Goal: Check status: Check status

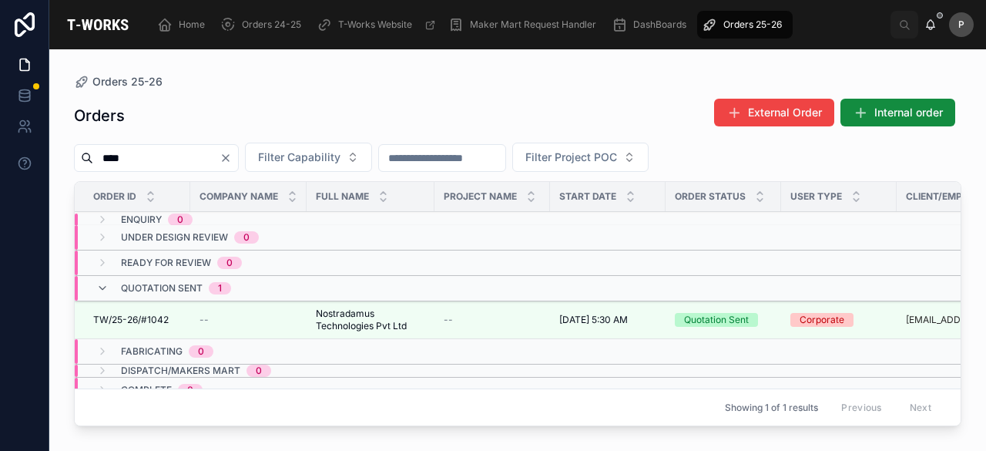
scroll to position [0, 150]
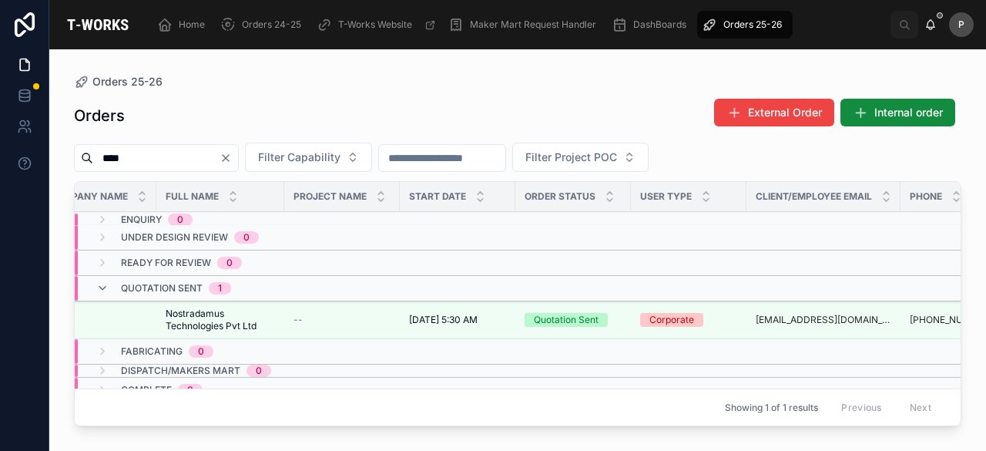
drag, startPoint x: 0, startPoint y: 0, endPoint x: 261, endPoint y: 158, distance: 305.2
click at [232, 158] on icon "Clear" at bounding box center [226, 158] width 12 height 12
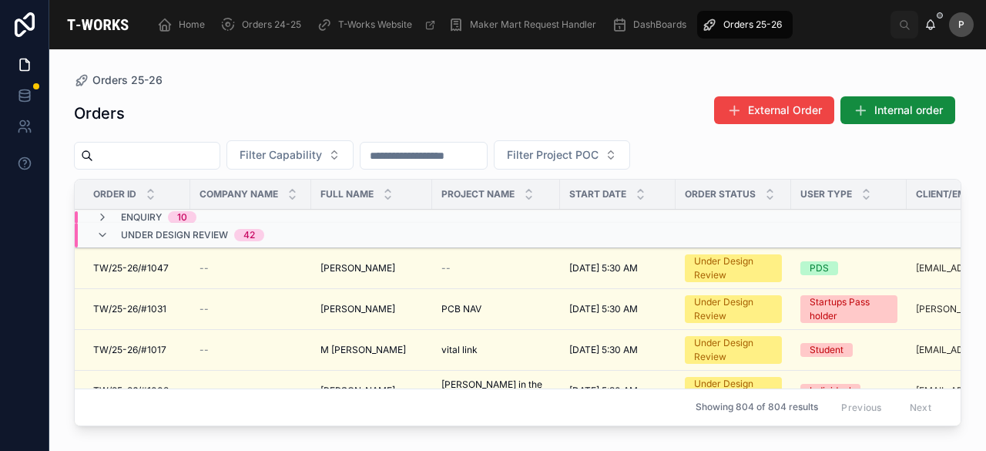
click at [772, 19] on span "Orders 25-26" at bounding box center [752, 24] width 59 height 12
click at [199, 149] on input "text" at bounding box center [156, 156] width 126 height 22
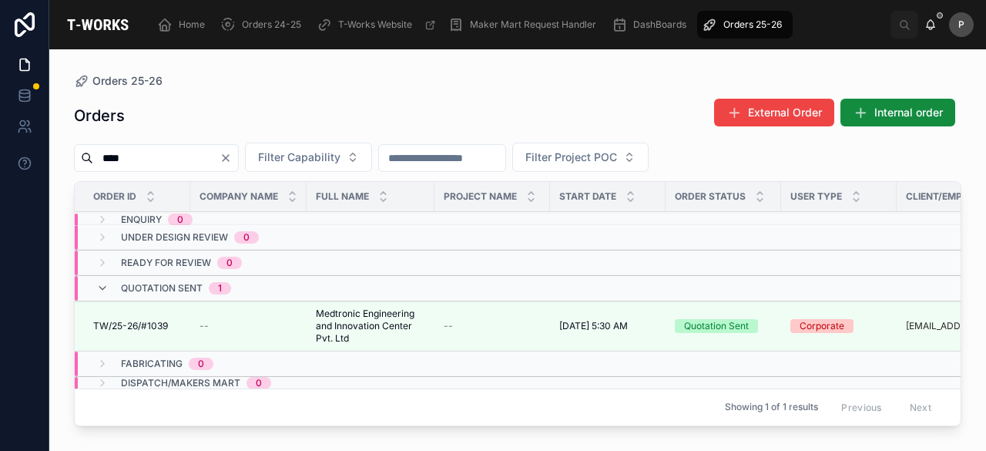
scroll to position [0, 195]
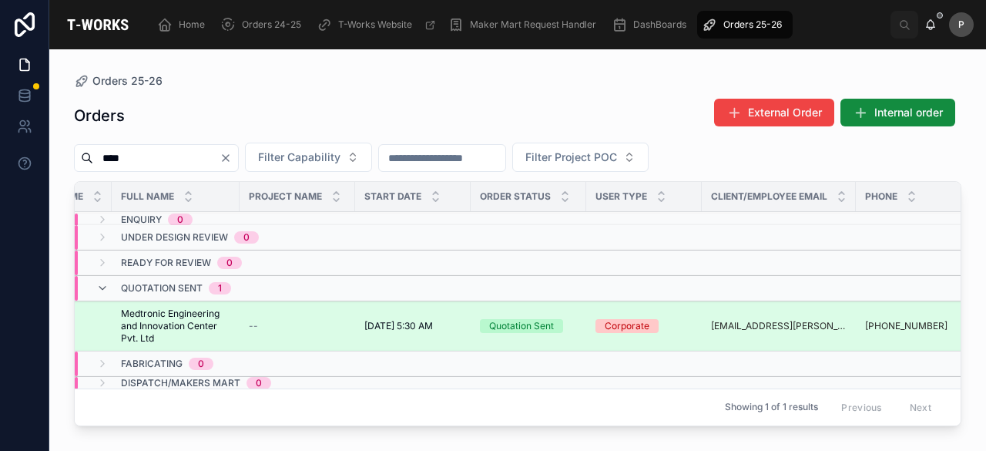
type input "****"
click at [527, 326] on div "Quotation Sent" at bounding box center [521, 326] width 65 height 14
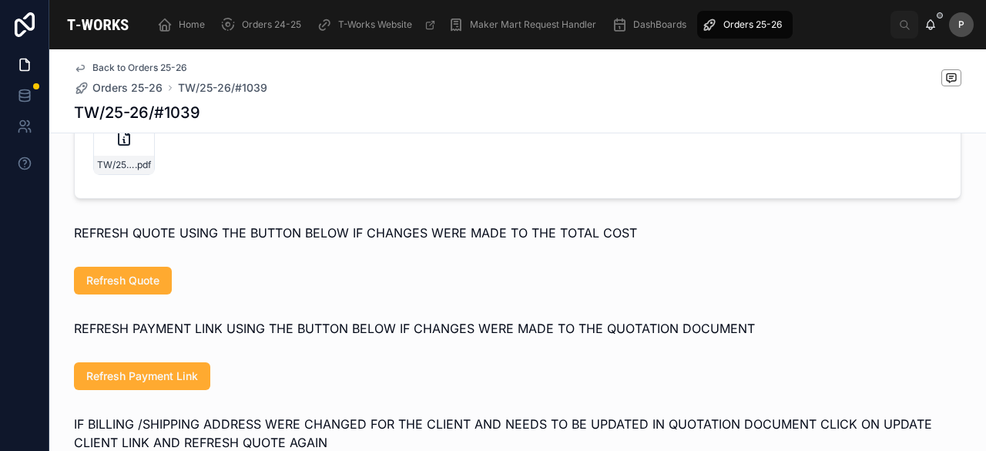
scroll to position [747, 0]
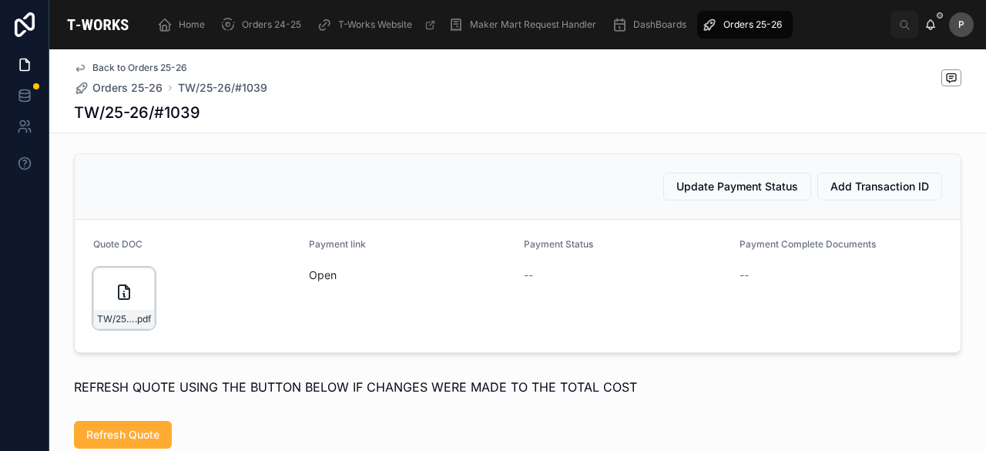
click at [138, 312] on div "TW/25-26/#1039 .pdf" at bounding box center [124, 298] width 62 height 62
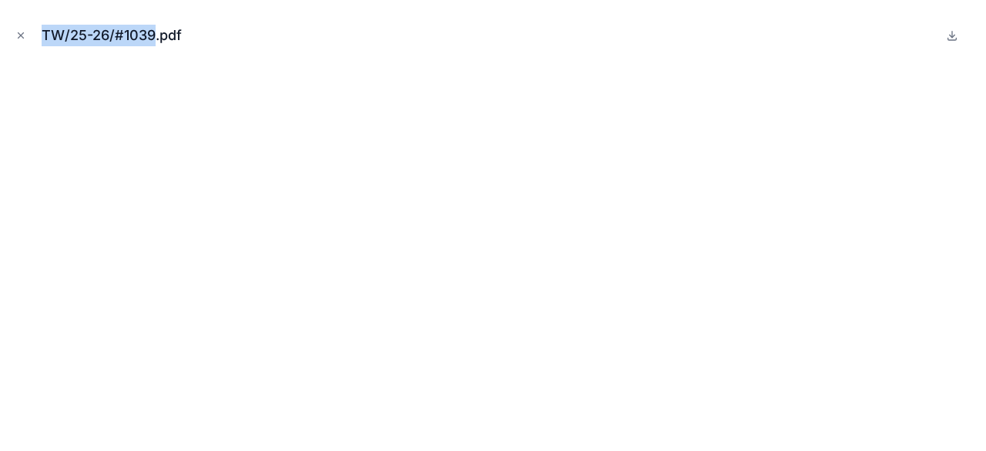
drag, startPoint x: 153, startPoint y: 36, endPoint x: 0, endPoint y: 45, distance: 153.5
click at [0, 45] on div "TW/25-26/#1039.pdf" at bounding box center [493, 225] width 986 height 451
copy div "TW/25-26/#1039"
click at [23, 33] on icon "Close modal" at bounding box center [20, 35] width 5 height 5
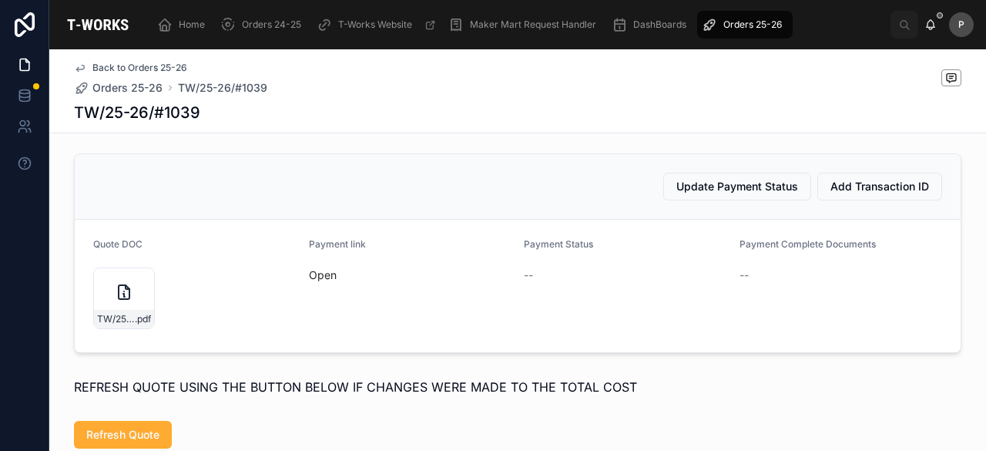
click at [770, 22] on span "Orders 25-26" at bounding box center [752, 24] width 59 height 12
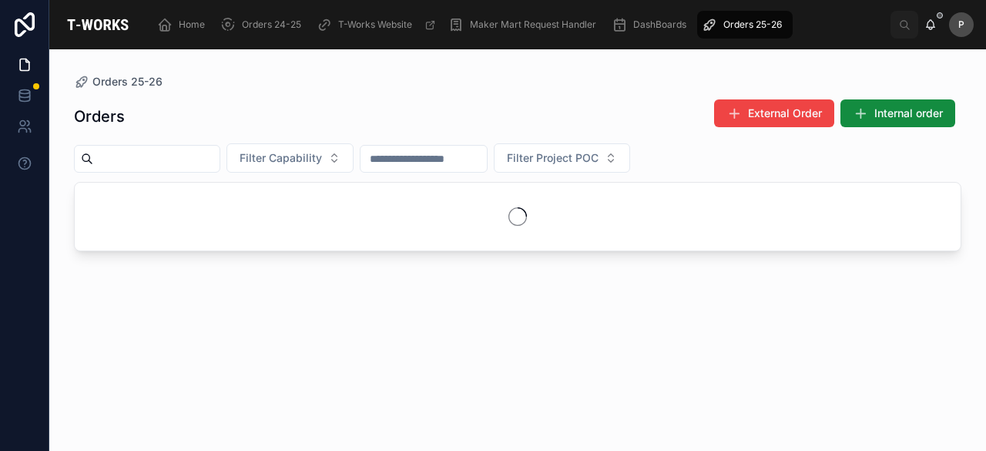
click at [188, 153] on input "text" at bounding box center [156, 159] width 126 height 22
paste input "****"
click at [188, 153] on input "****" at bounding box center [156, 159] width 126 height 22
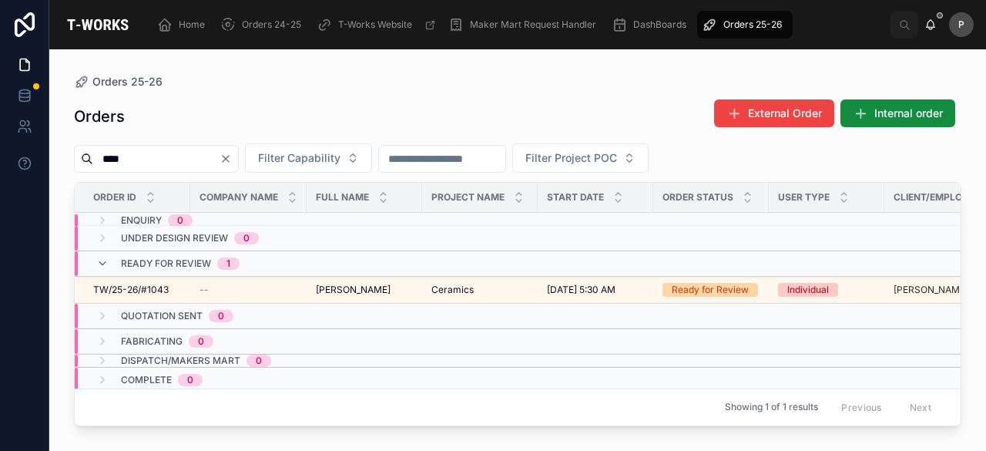
scroll to position [0, 277]
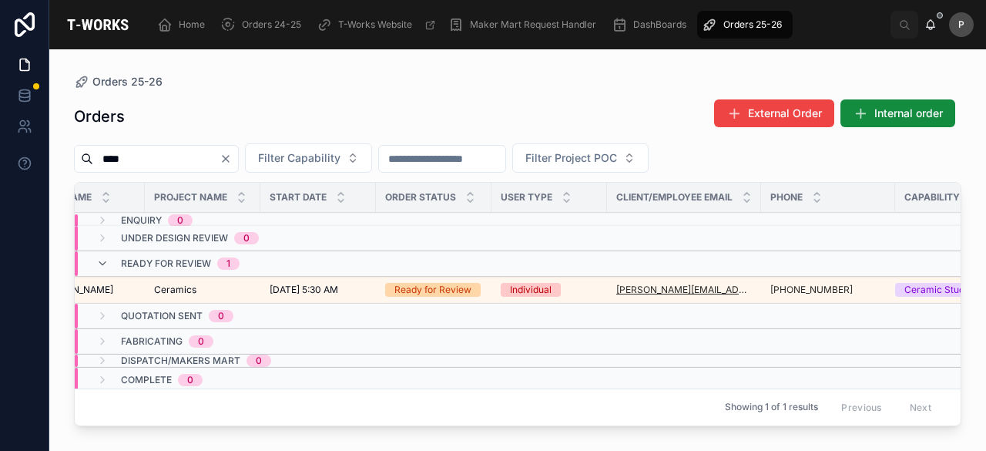
type input "****"
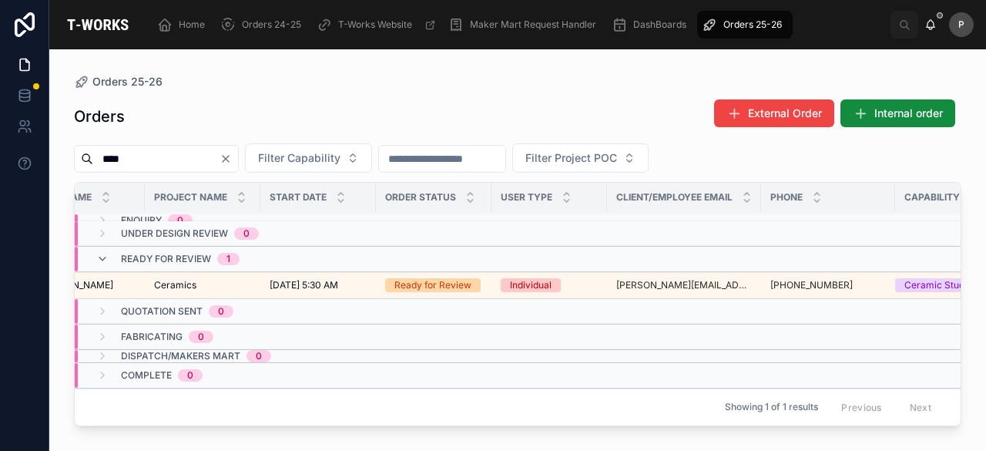
scroll to position [12, 277]
click at [458, 278] on div "Ready for Review" at bounding box center [432, 285] width 77 height 14
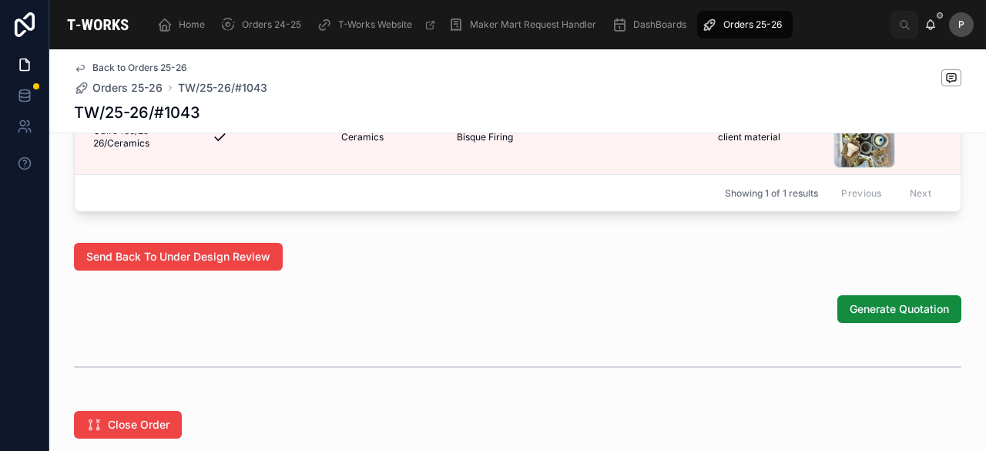
scroll to position [924, 0]
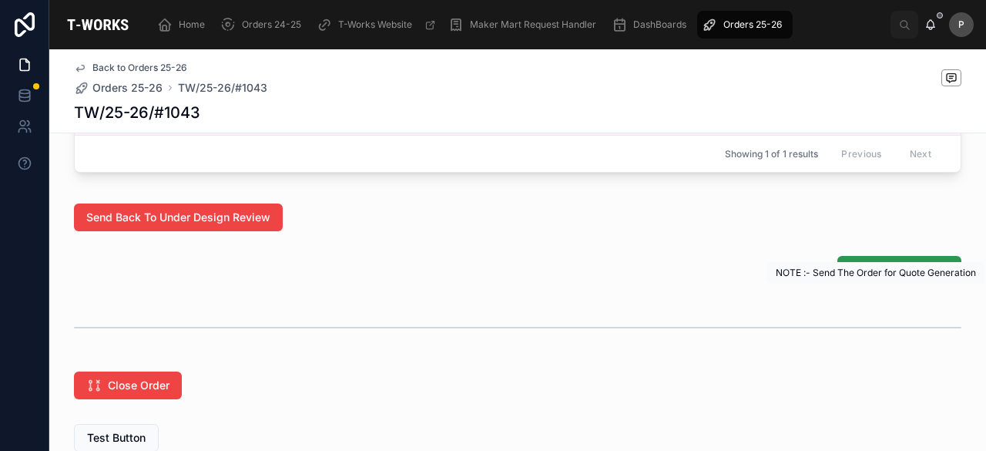
click at [864, 277] on span "Generate Quotation" at bounding box center [899, 269] width 99 height 15
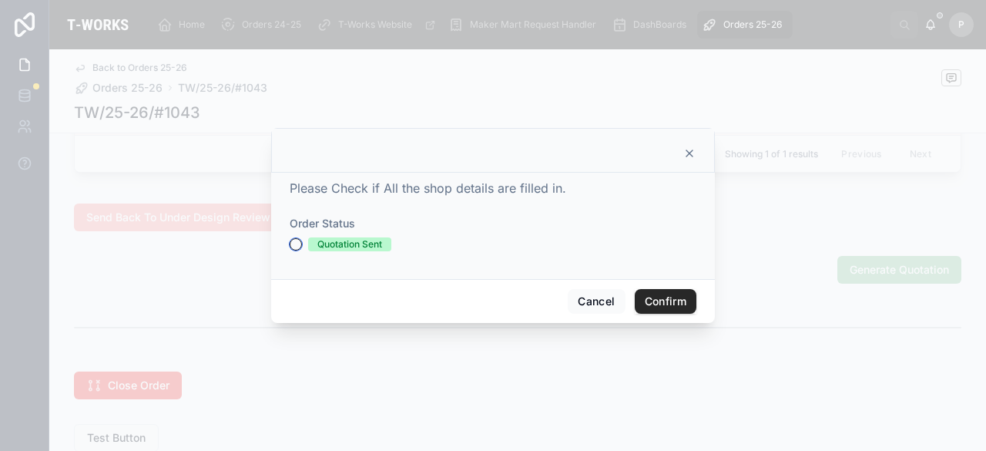
click at [297, 238] on button "Quotation Sent" at bounding box center [296, 244] width 12 height 12
click at [671, 305] on button "Confirm" at bounding box center [666, 301] width 62 height 25
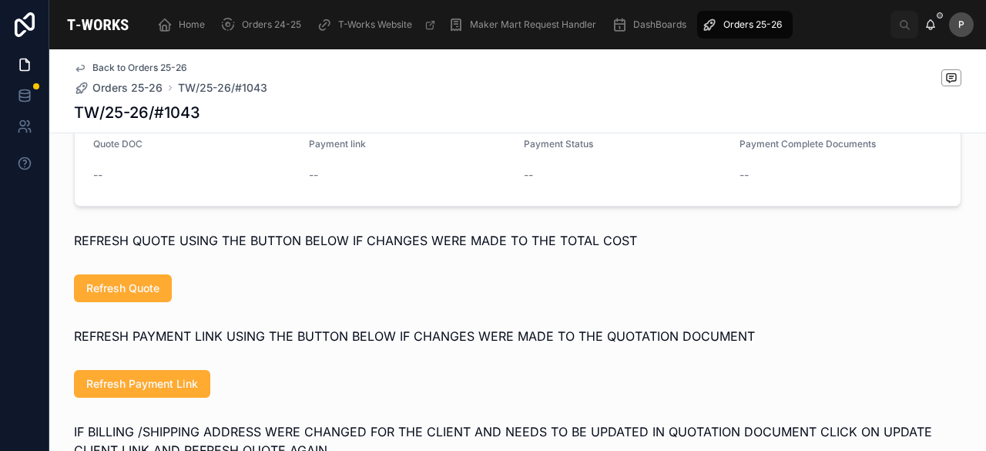
scroll to position [813, 0]
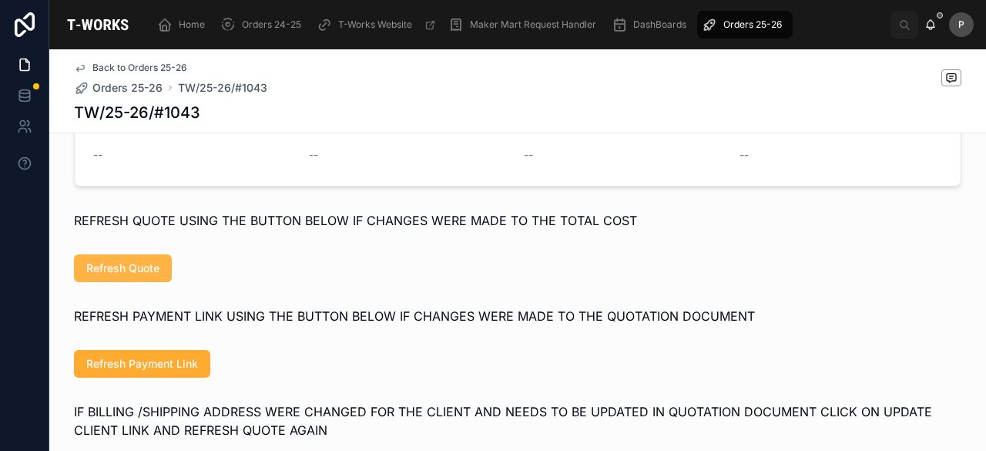
click at [121, 276] on span "Refresh Quote" at bounding box center [122, 267] width 73 height 15
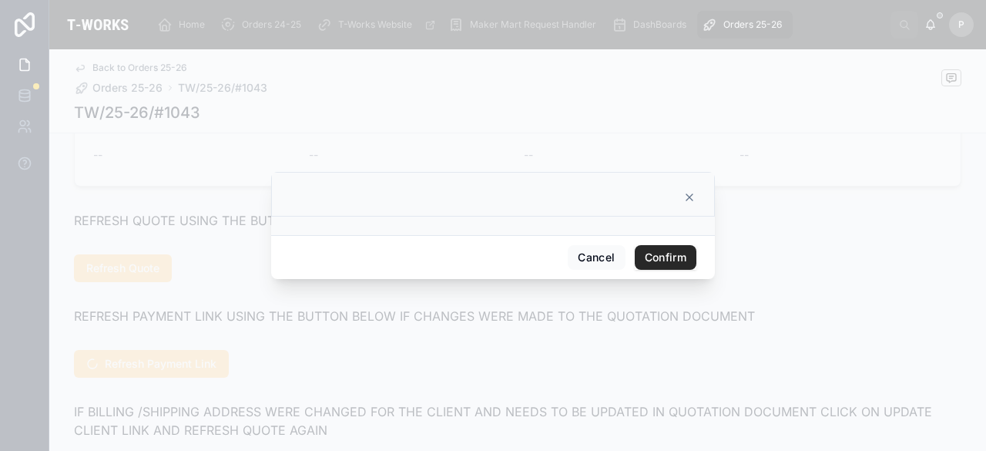
click at [663, 257] on button "Confirm" at bounding box center [666, 257] width 62 height 25
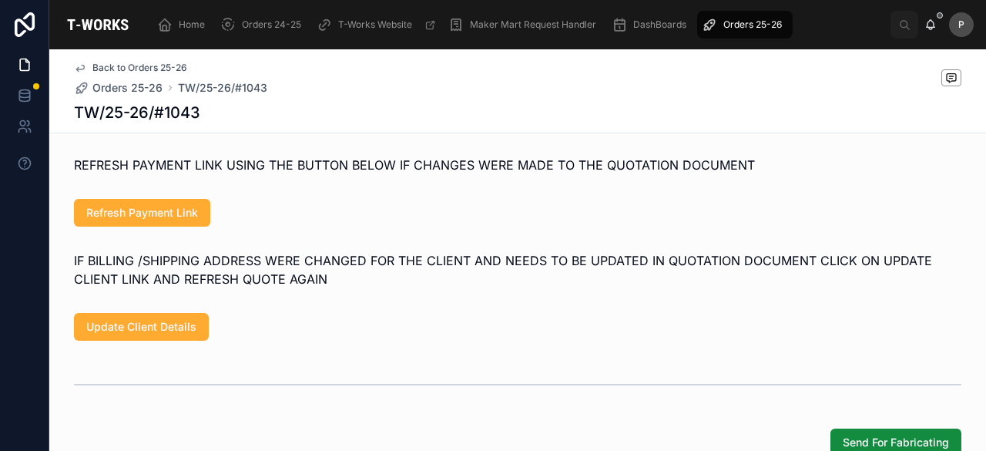
scroll to position [968, 0]
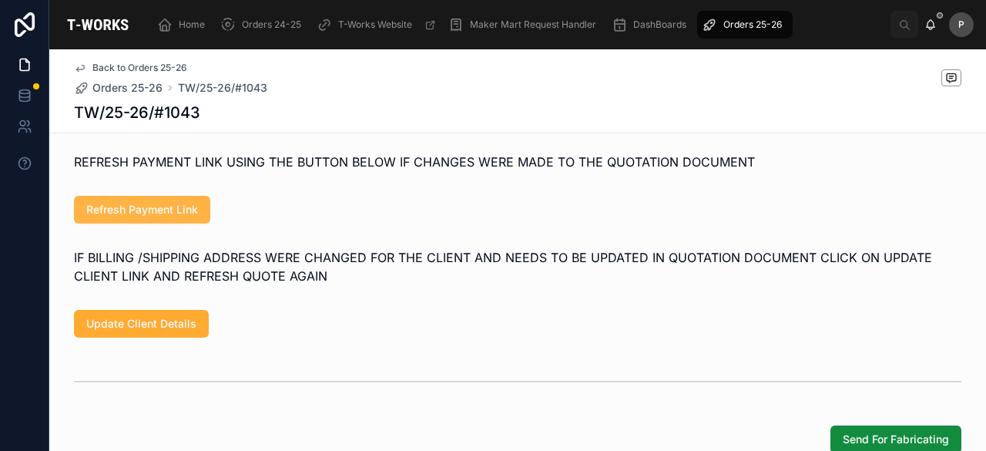
click at [177, 223] on button "Refresh Payment Link" at bounding box center [142, 210] width 136 height 28
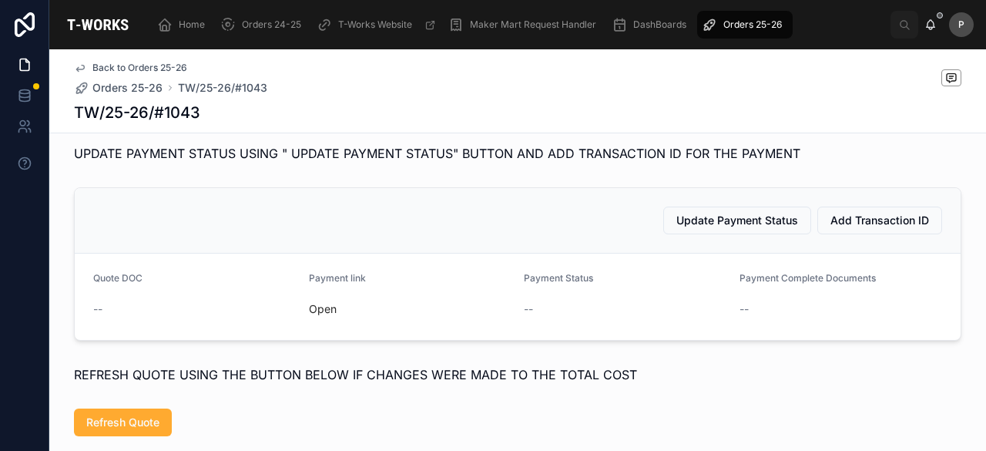
drag, startPoint x: 743, startPoint y: 24, endPoint x: 698, endPoint y: 40, distance: 48.2
click at [743, 24] on span "Orders 25-26" at bounding box center [752, 24] width 59 height 12
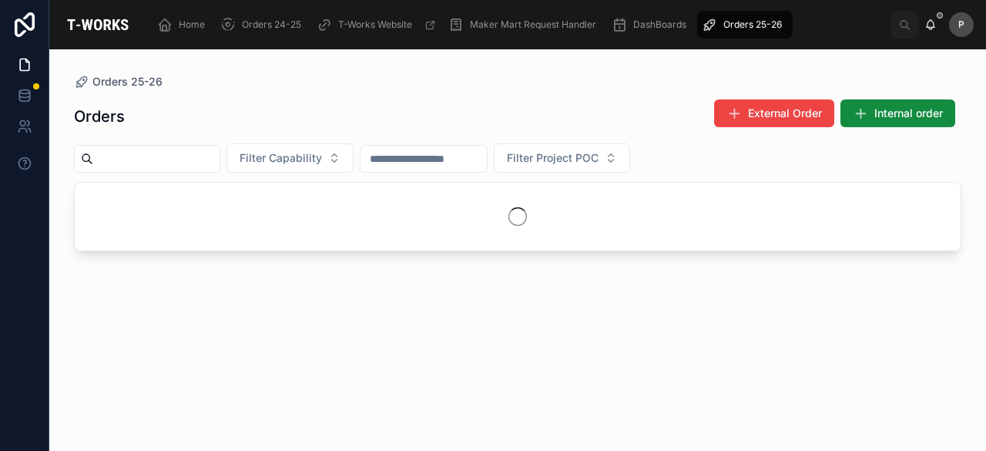
click at [206, 159] on input "text" at bounding box center [156, 159] width 126 height 22
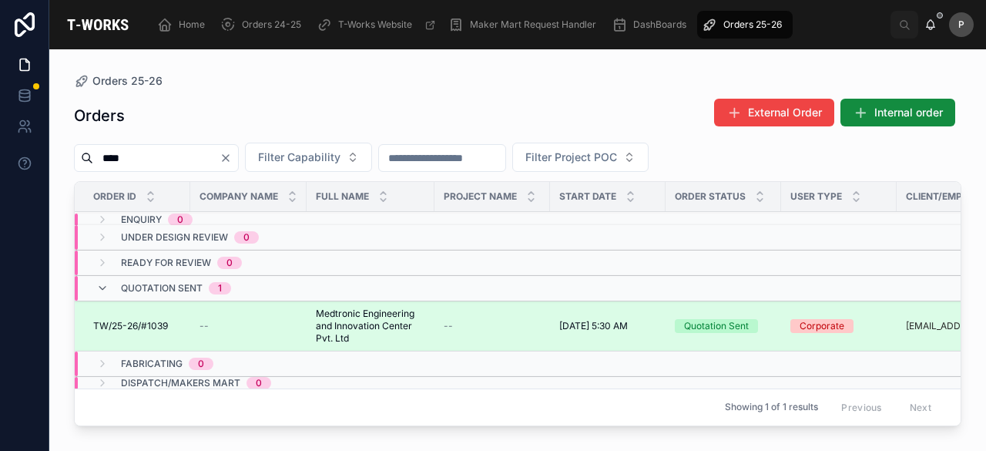
type input "****"
click at [737, 321] on div "Quotation Sent" at bounding box center [716, 326] width 65 height 14
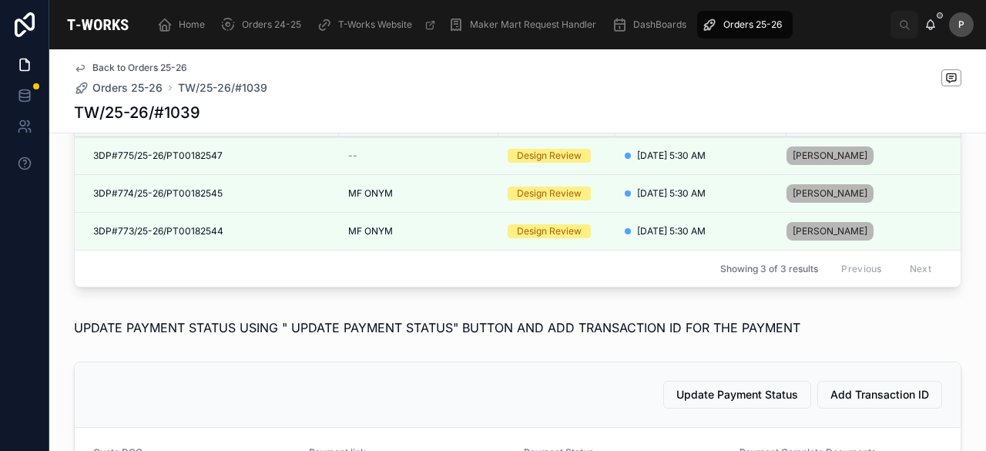
scroll to position [847, 0]
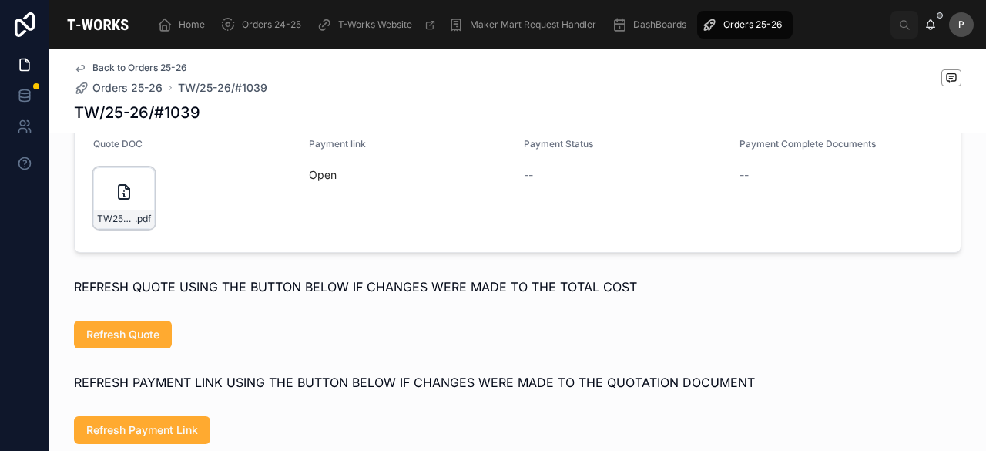
click at [140, 207] on div "TW25-26#1039 .pdf" at bounding box center [124, 198] width 62 height 62
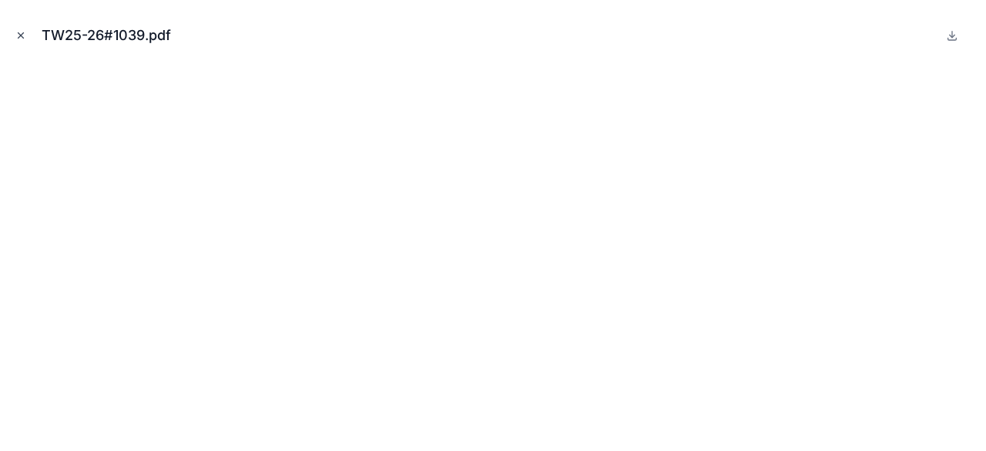
click at [19, 35] on icon "Close modal" at bounding box center [20, 35] width 5 height 5
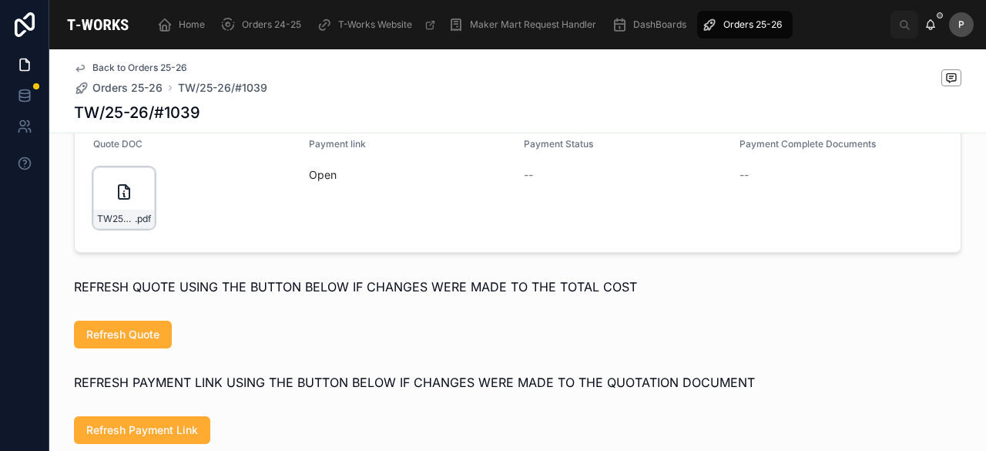
click at [124, 210] on div "TW25-26#1039 .pdf" at bounding box center [124, 198] width 62 height 62
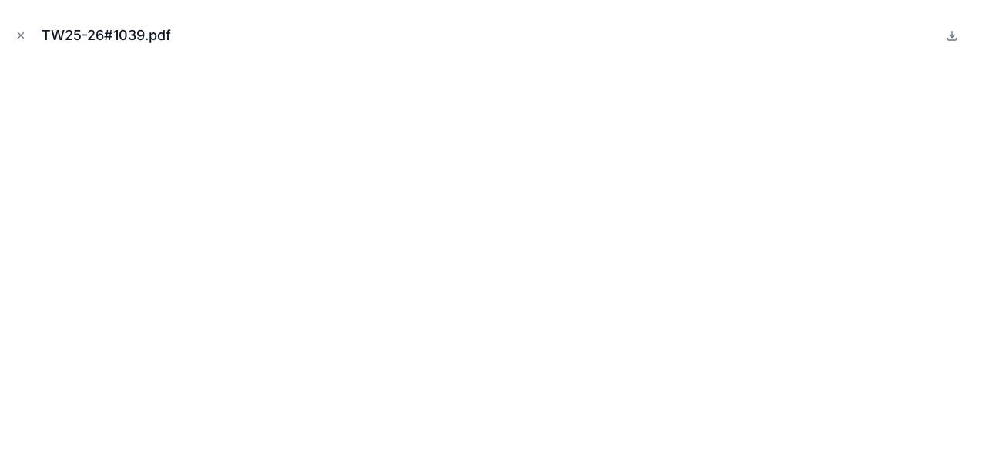
drag, startPoint x: 18, startPoint y: 31, endPoint x: 38, endPoint y: 3, distance: 33.8
click at [18, 31] on icon "Close modal" at bounding box center [20, 35] width 11 height 11
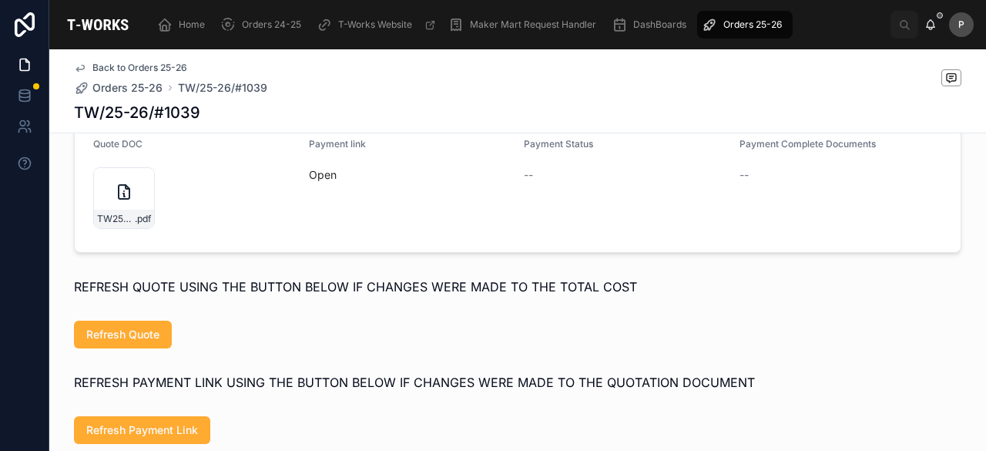
click at [753, 21] on span "Orders 25-26" at bounding box center [752, 24] width 59 height 12
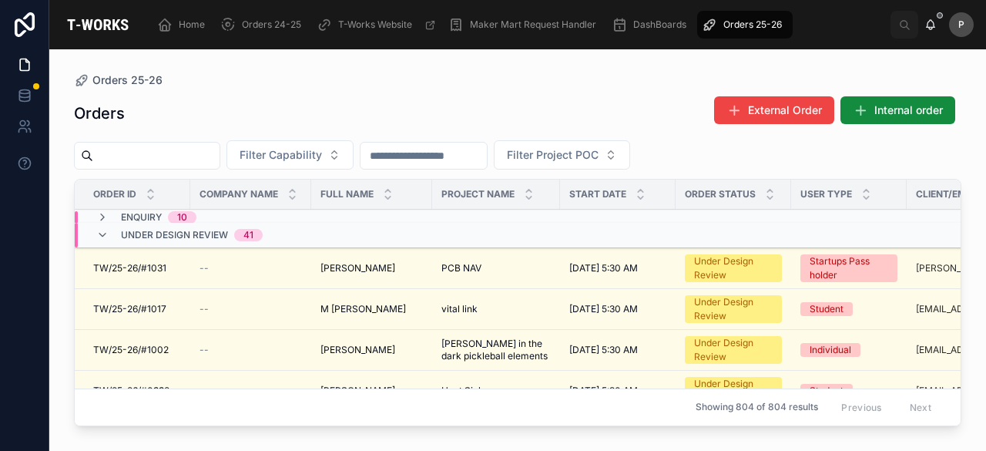
click at [165, 155] on input "text" at bounding box center [156, 156] width 126 height 22
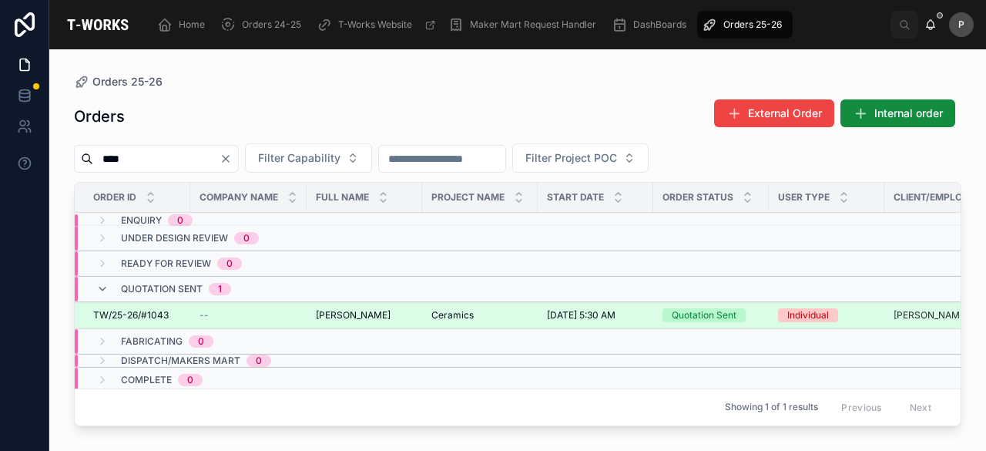
type input "****"
click at [703, 308] on div "Quotation Sent" at bounding box center [704, 315] width 65 height 14
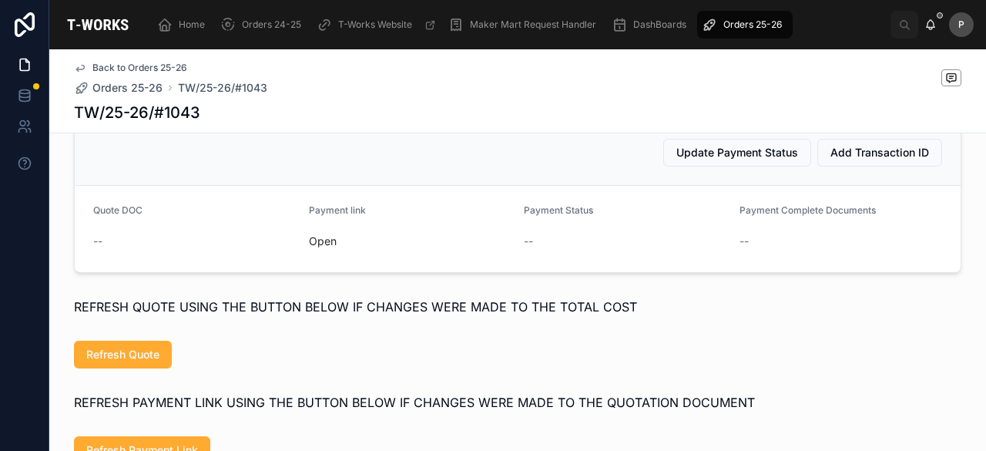
scroll to position [693, 0]
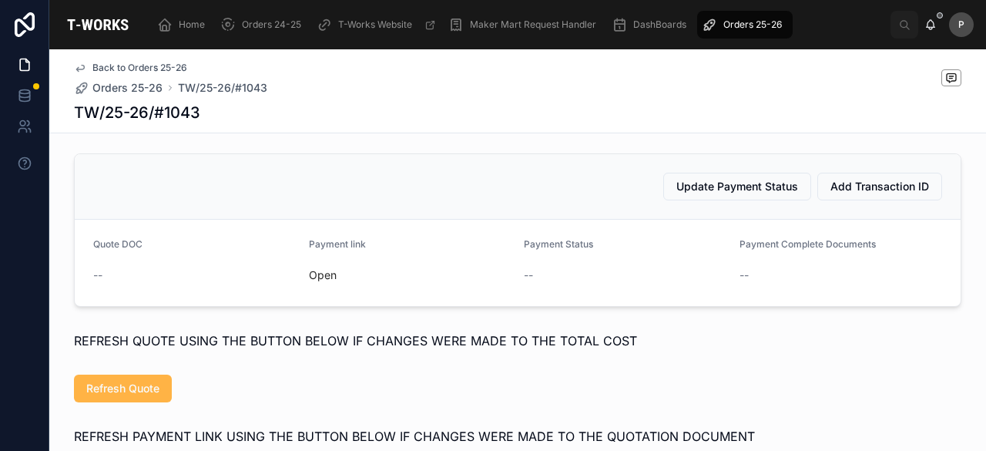
click at [127, 396] on span "Refresh Quote" at bounding box center [122, 388] width 73 height 15
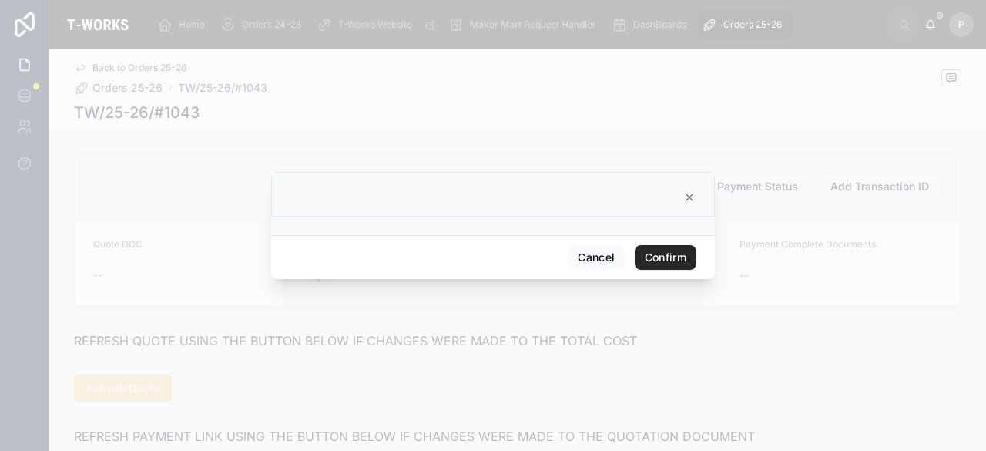
click at [644, 257] on button "Confirm" at bounding box center [666, 257] width 62 height 25
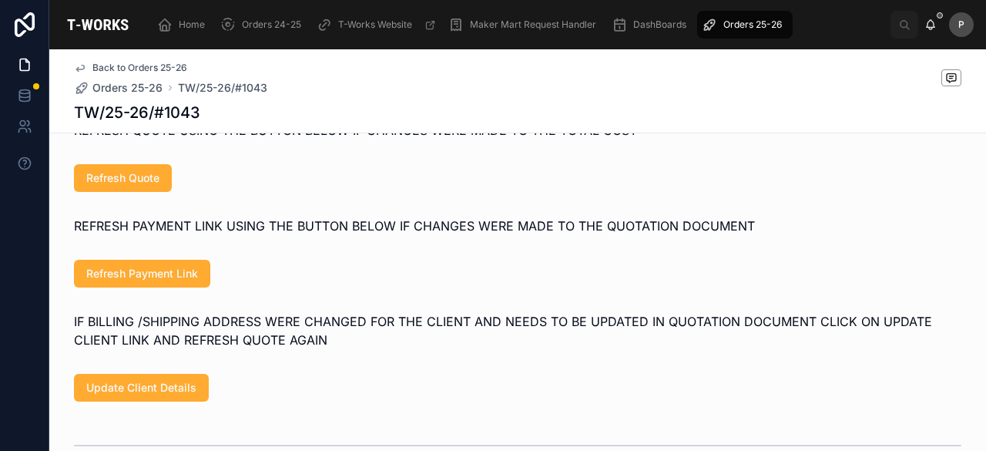
scroll to position [924, 0]
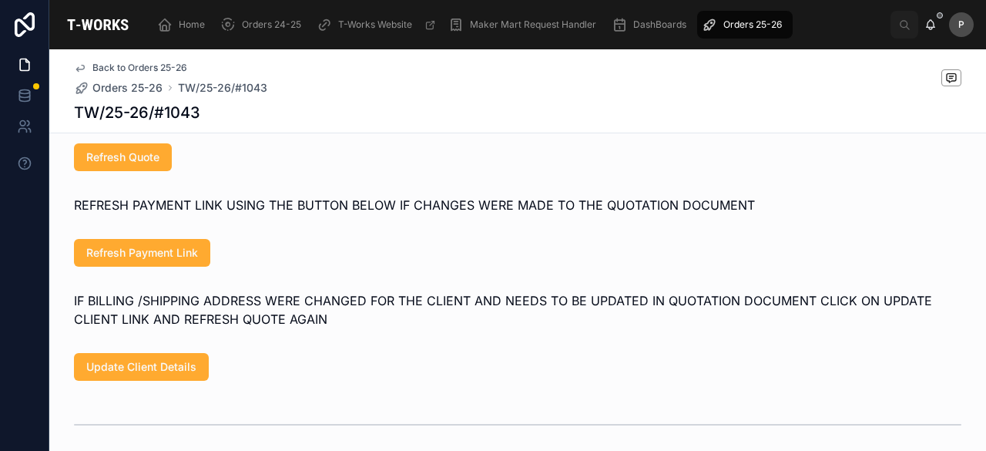
click at [173, 273] on div "Refresh Payment Link" at bounding box center [517, 253] width 937 height 40
click at [173, 260] on span "Refresh Payment Link" at bounding box center [142, 252] width 112 height 15
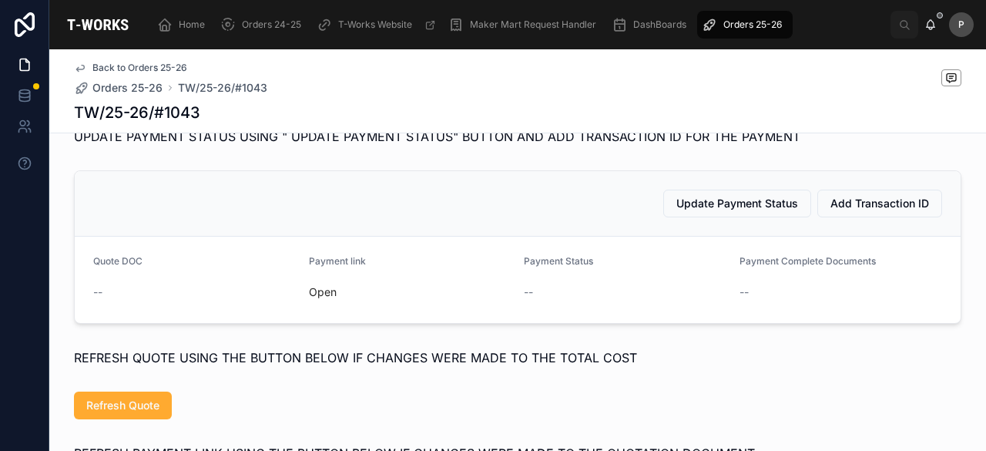
scroll to position [770, 0]
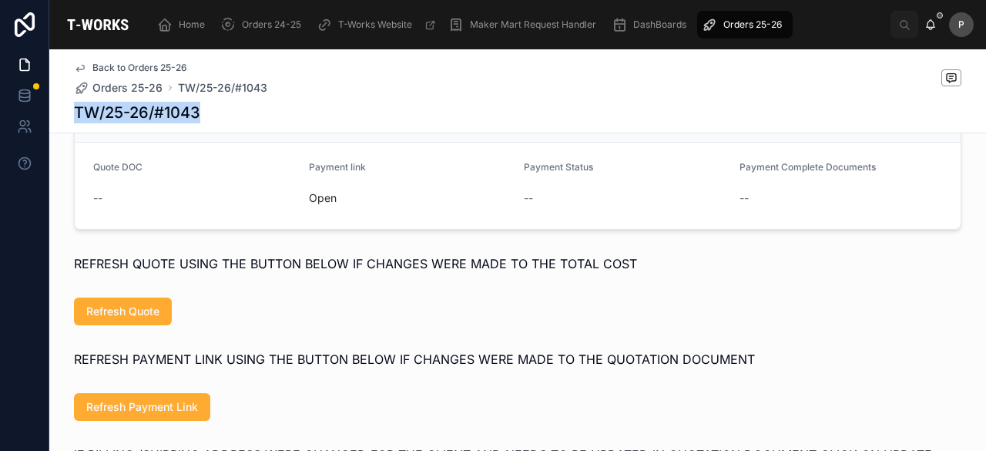
drag, startPoint x: 186, startPoint y: 109, endPoint x: 69, endPoint y: 109, distance: 117.9
click at [74, 109] on div "TW/25-26/#1043" at bounding box center [517, 113] width 887 height 22
copy h1 "TW/25-26/#1043"
click at [231, 123] on div "Update Payment Status Add Transaction ID" at bounding box center [517, 110] width 849 height 28
click at [762, 26] on span "Orders 25-26" at bounding box center [752, 24] width 59 height 12
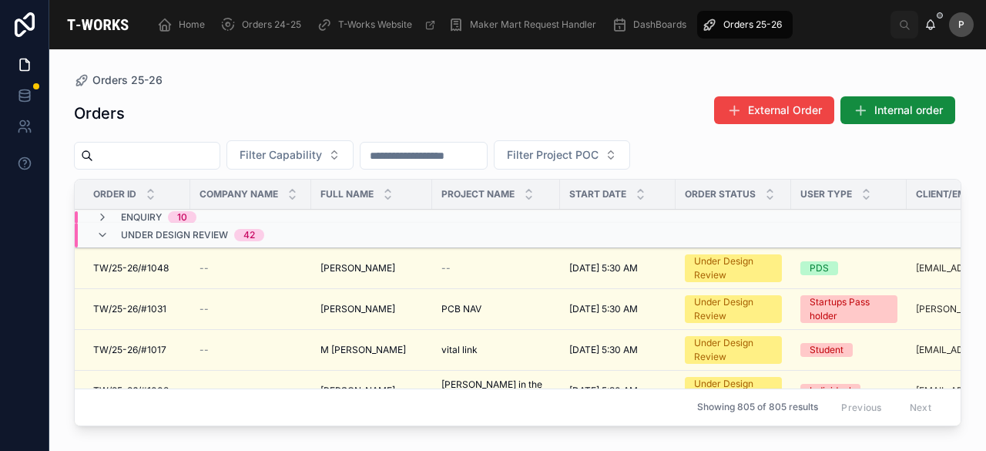
click at [202, 150] on input "text" at bounding box center [156, 156] width 126 height 22
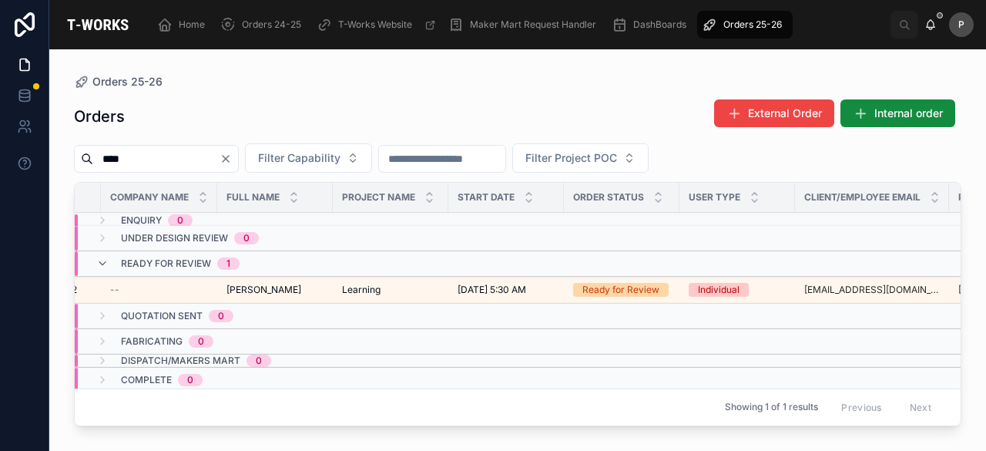
scroll to position [0, 149]
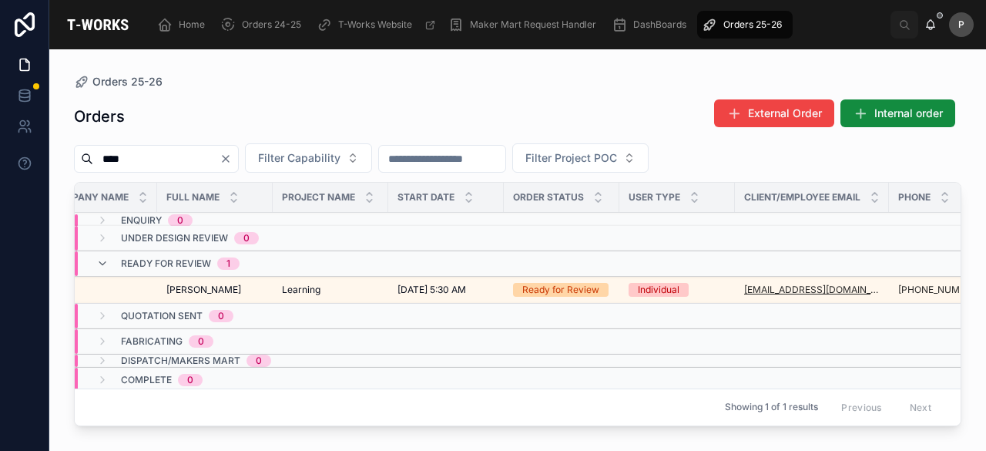
type input "****"
click at [587, 287] on div "Ready for Review" at bounding box center [560, 290] width 77 height 14
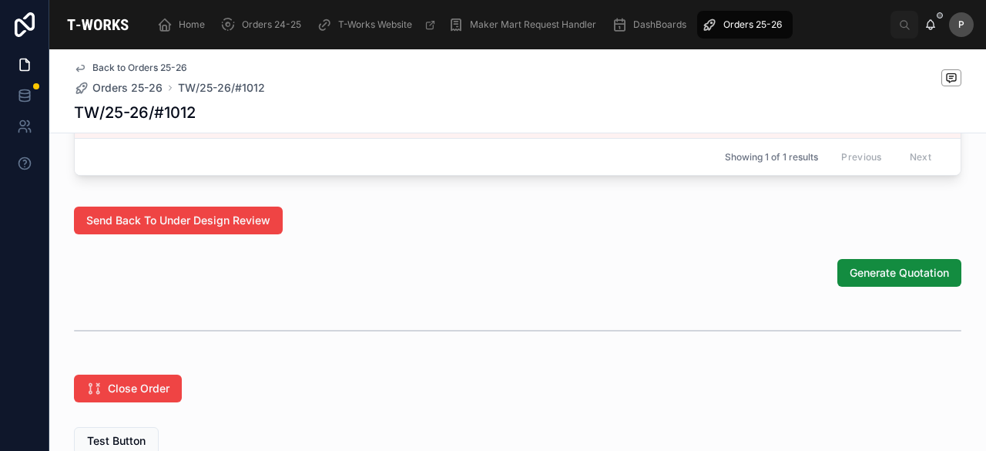
scroll to position [1060, 0]
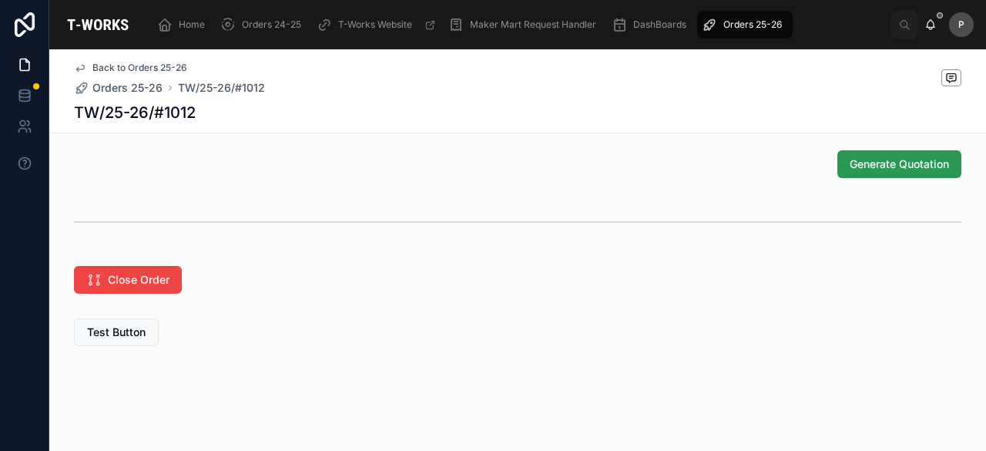
click at [856, 163] on span "Generate Quotation" at bounding box center [899, 163] width 99 height 15
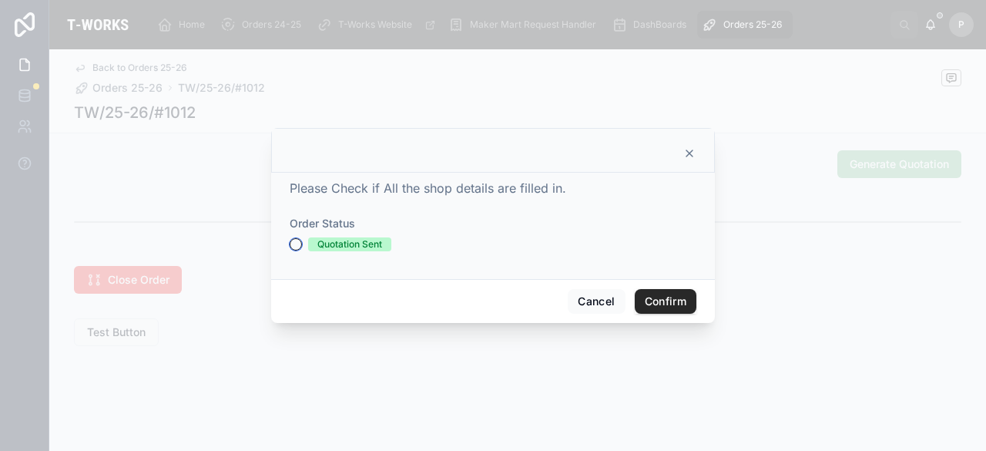
click at [293, 243] on button "Quotation Sent" at bounding box center [296, 244] width 12 height 12
click at [656, 300] on button "Confirm" at bounding box center [666, 301] width 62 height 25
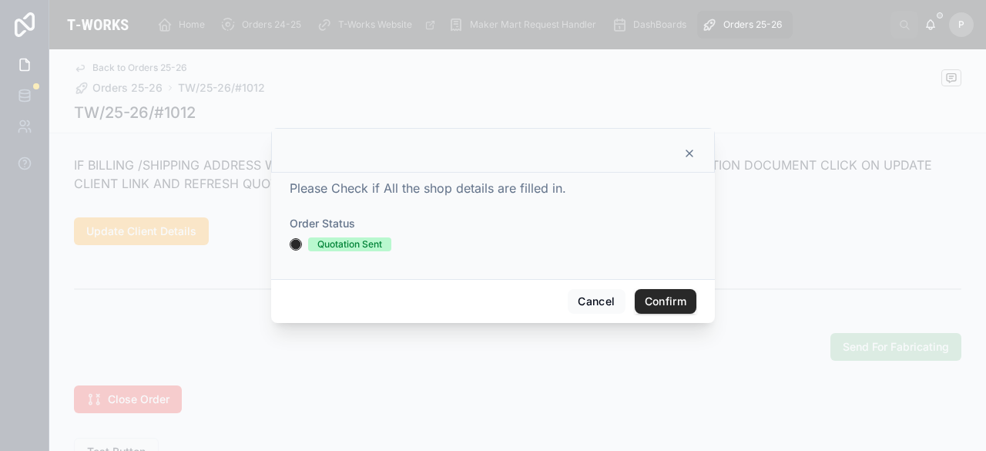
scroll to position [726, 0]
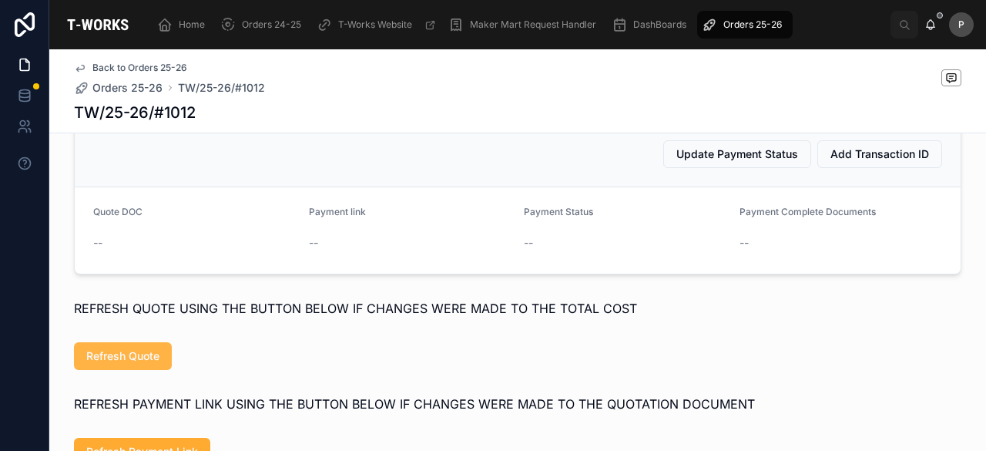
click at [120, 364] on span "Refresh Quote" at bounding box center [122, 355] width 73 height 15
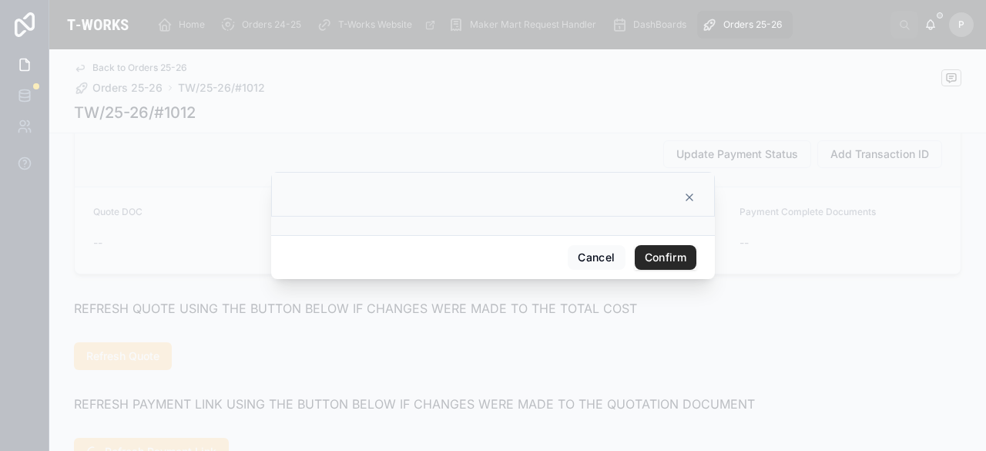
click at [688, 257] on button "Confirm" at bounding box center [666, 257] width 62 height 25
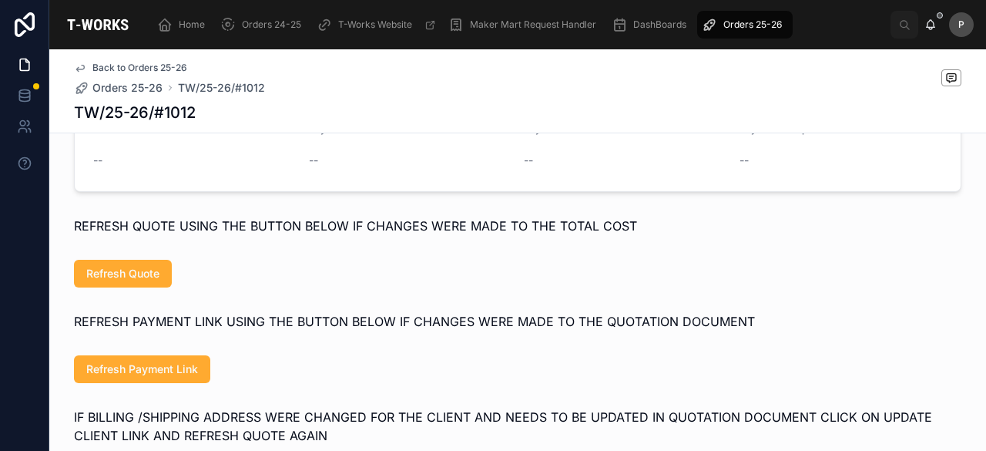
scroll to position [957, 0]
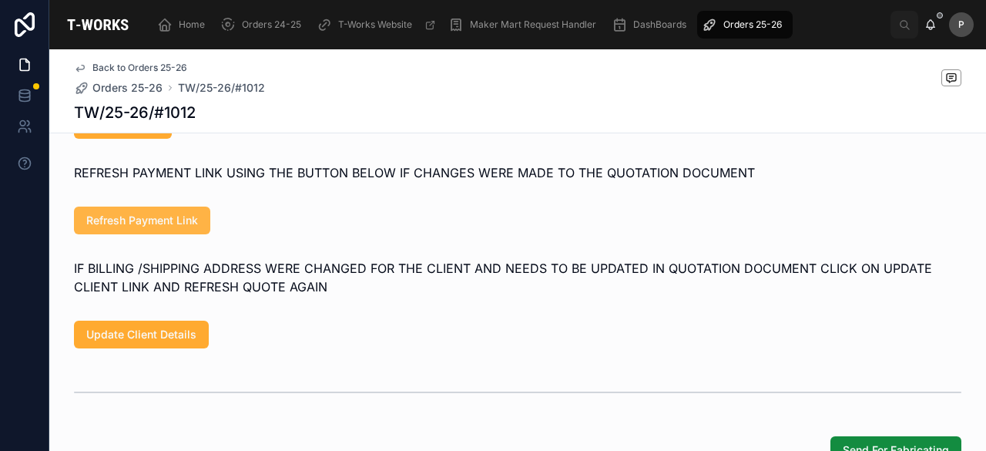
click at [193, 234] on button "Refresh Payment Link" at bounding box center [142, 220] width 136 height 28
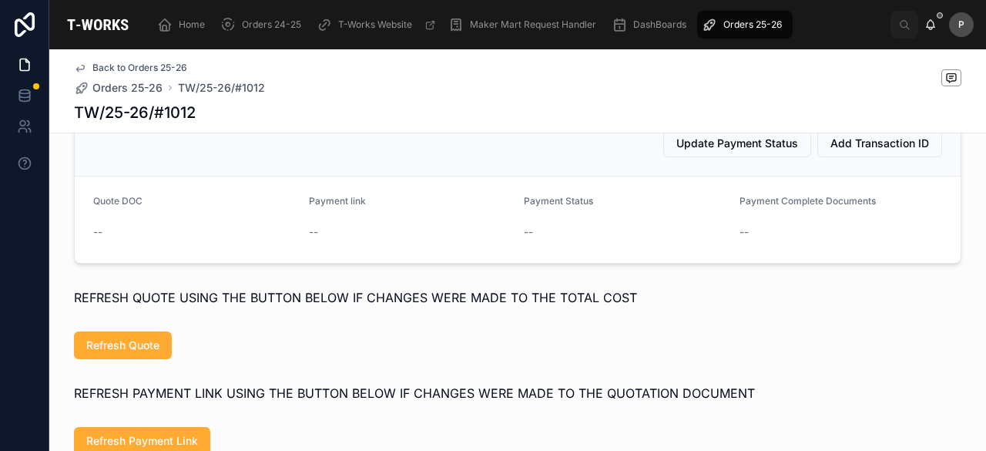
scroll to position [726, 0]
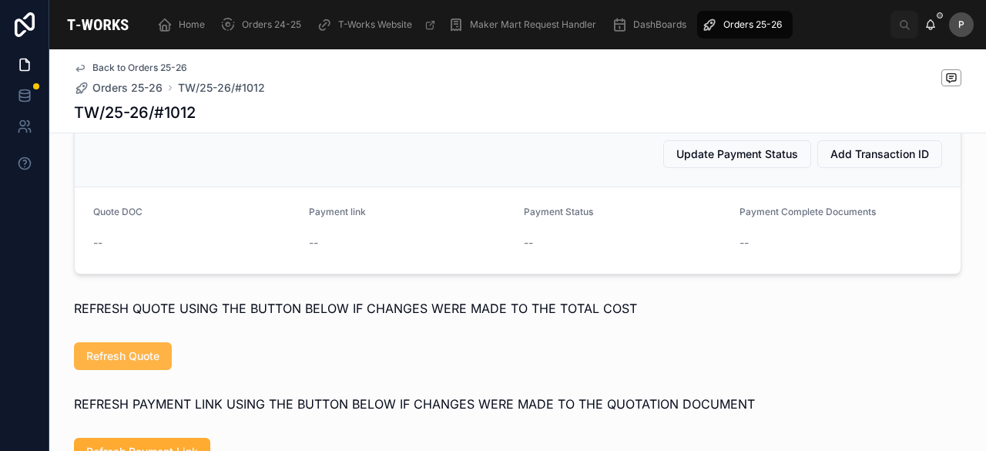
click at [151, 361] on button "Refresh Quote" at bounding box center [123, 356] width 98 height 28
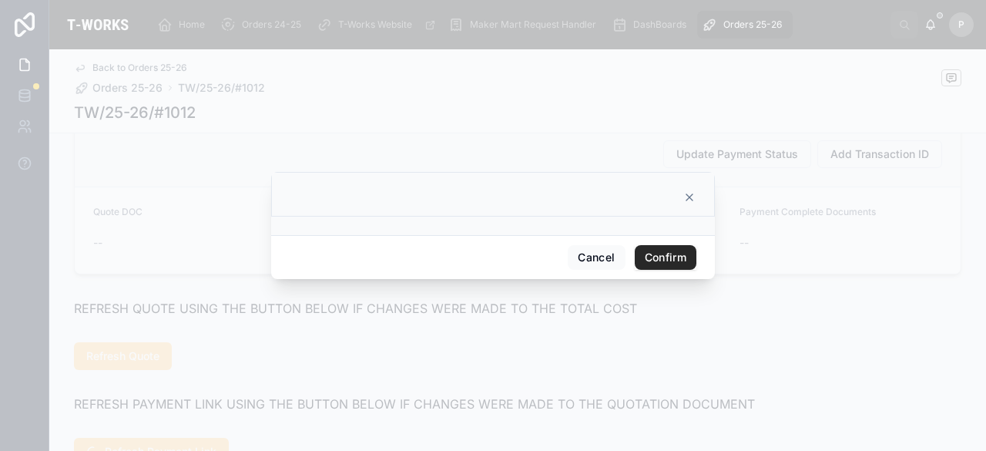
click at [667, 257] on button "Confirm" at bounding box center [666, 257] width 62 height 25
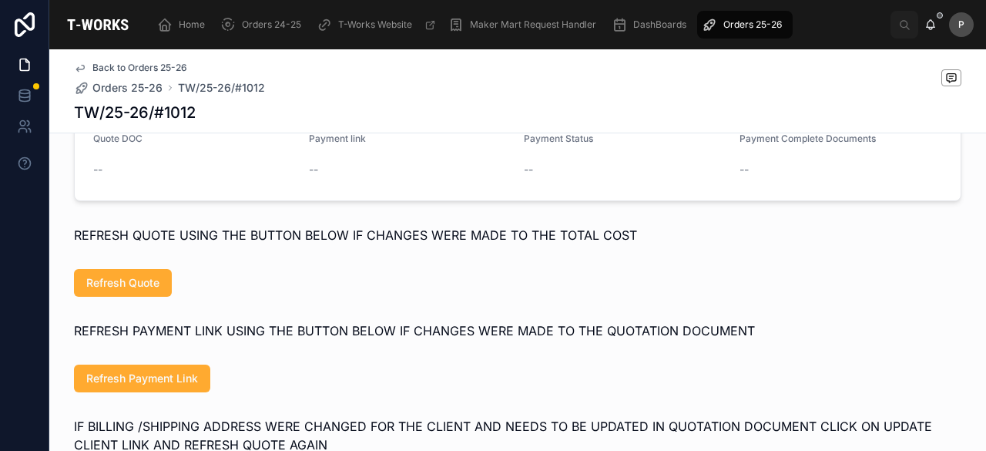
scroll to position [880, 0]
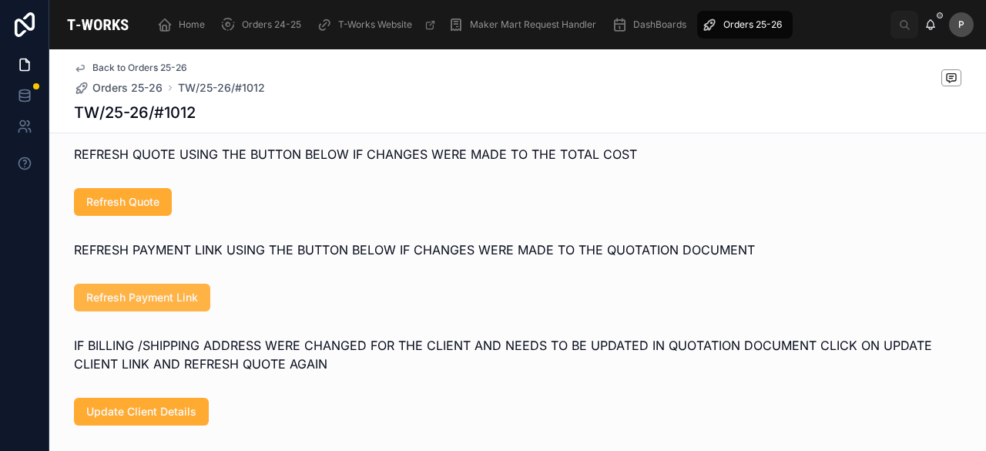
click at [189, 305] on span "Refresh Payment Link" at bounding box center [142, 297] width 112 height 15
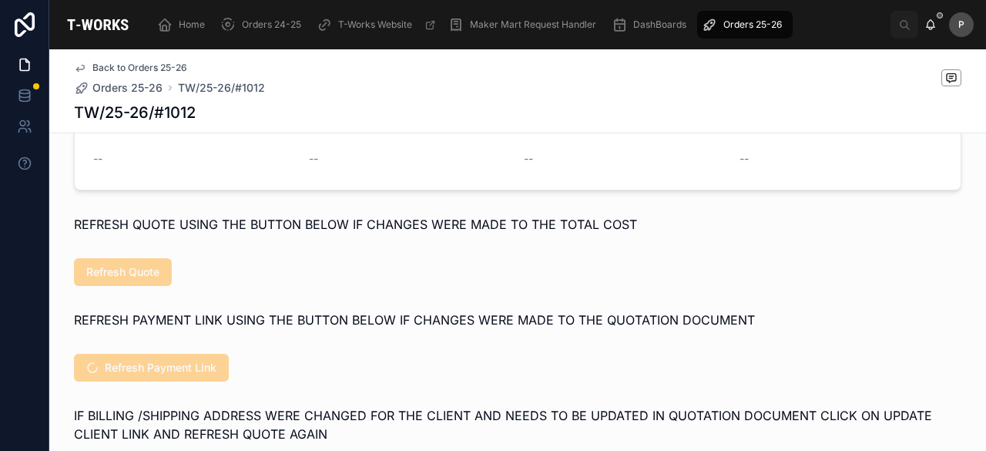
scroll to position [726, 0]
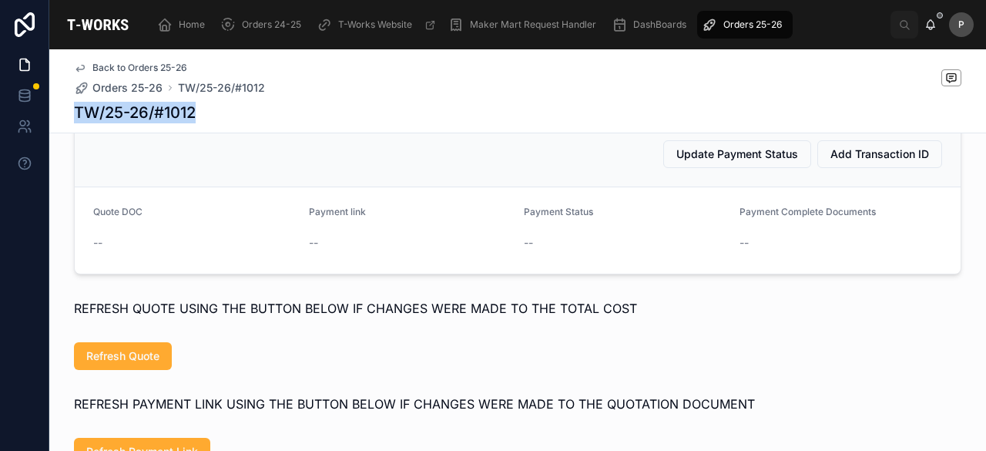
drag, startPoint x: 196, startPoint y: 112, endPoint x: 62, endPoint y: 112, distance: 133.3
click at [62, 112] on div "Back to Orders 25-26 Orders 25-26 TW/25-26/#1012 TW/25-26/#1012" at bounding box center [517, 91] width 937 height 84
copy h1 "TW/25-26/#1012"
click at [763, 18] on div "Orders 25-26" at bounding box center [745, 24] width 86 height 25
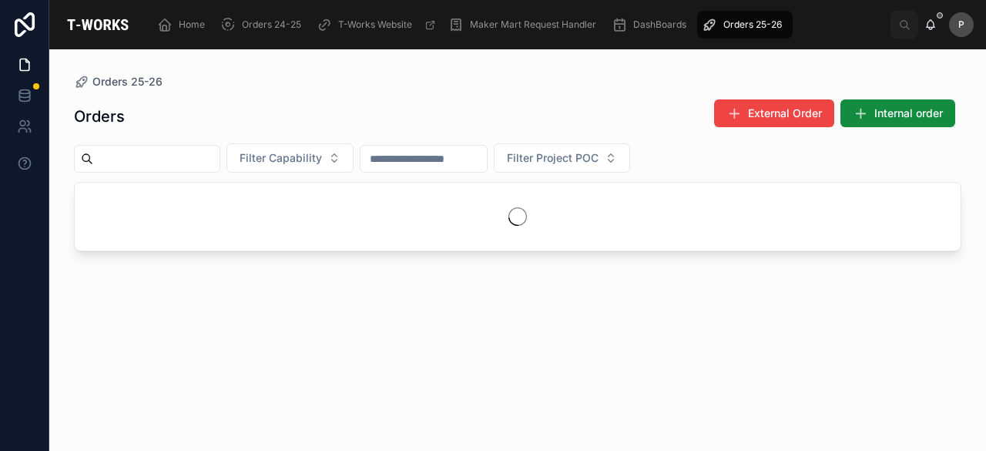
click at [208, 159] on input "text" at bounding box center [156, 159] width 126 height 22
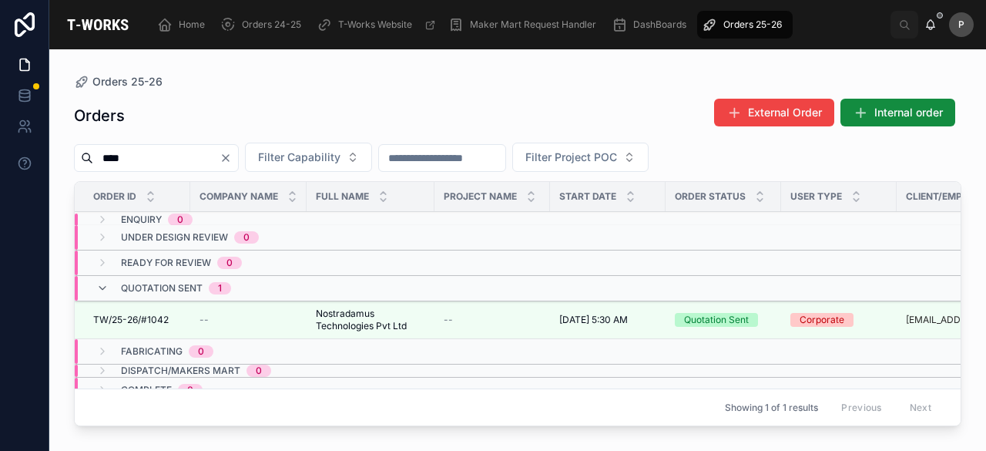
scroll to position [0, 72]
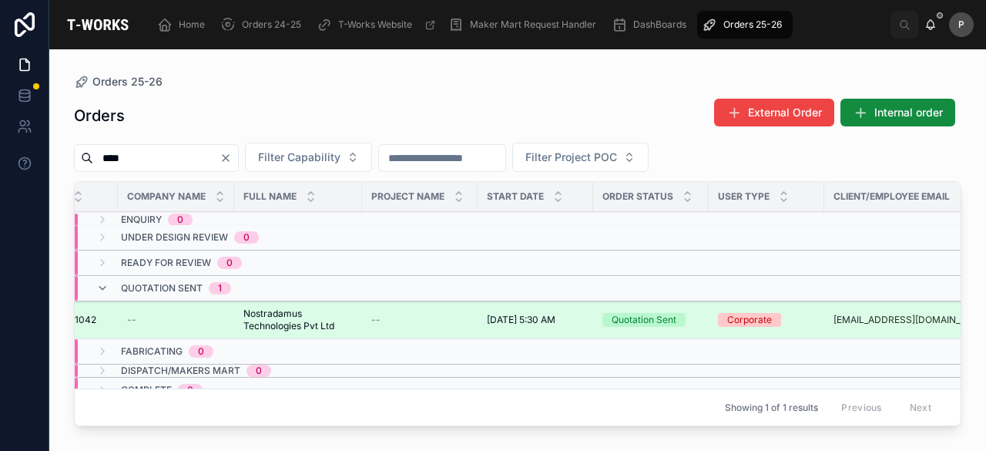
type input "****"
click at [669, 316] on div "Quotation Sent" at bounding box center [644, 320] width 65 height 14
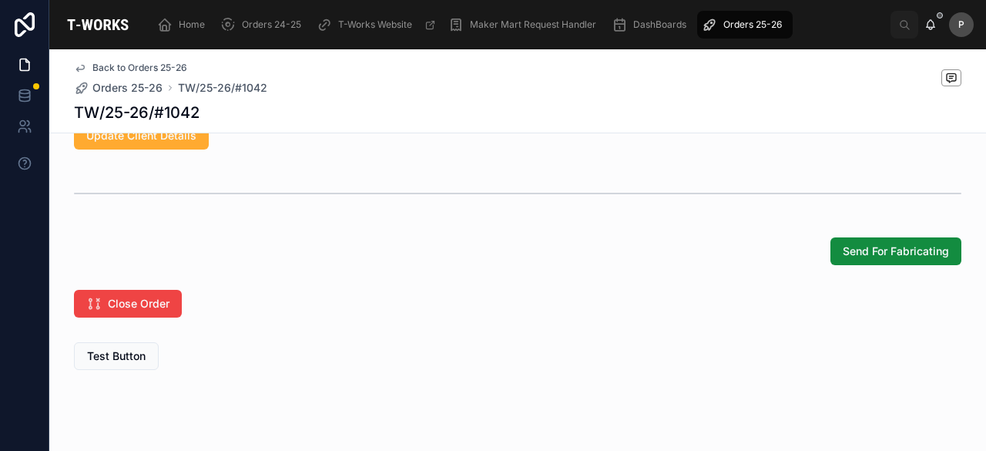
scroll to position [1245, 0]
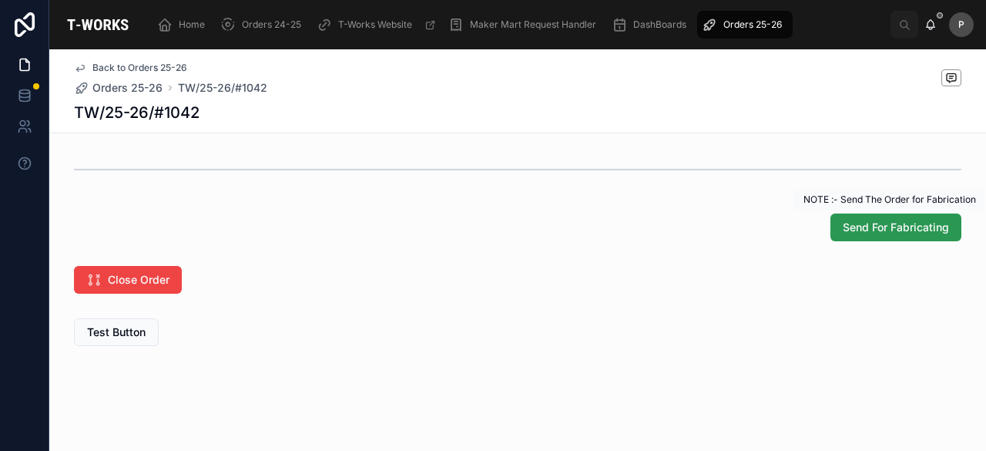
click at [860, 230] on span "Send For Fabricating" at bounding box center [896, 227] width 106 height 15
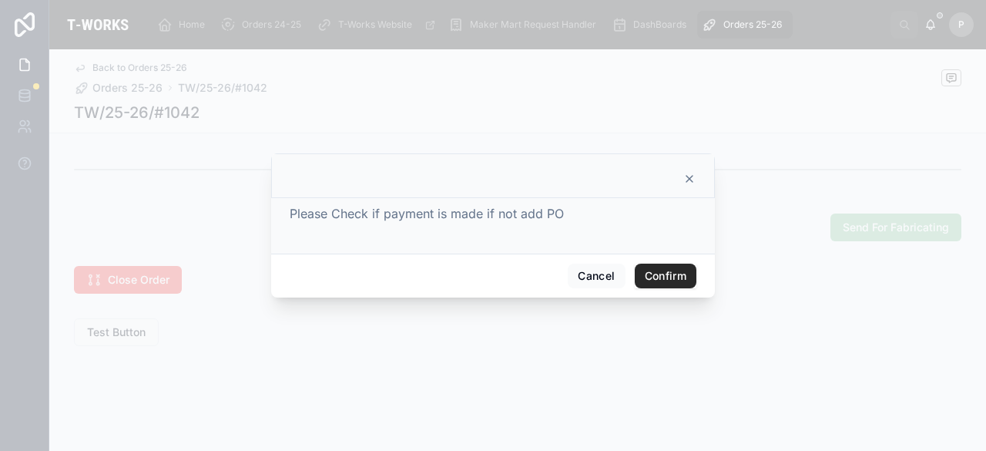
click at [650, 278] on button "Confirm" at bounding box center [666, 275] width 62 height 25
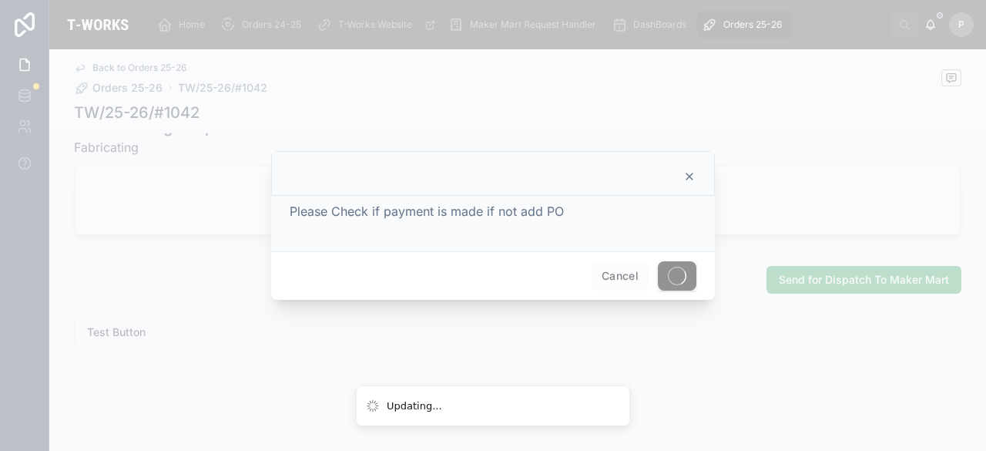
scroll to position [710, 0]
